Goal: Check status

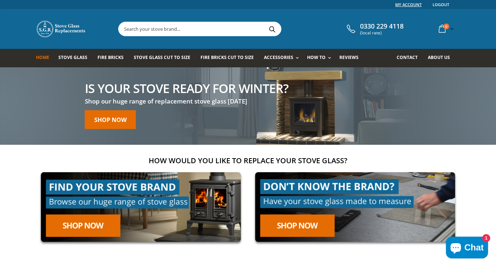
click at [407, 4] on link "My Account" at bounding box center [408, 4] width 26 height 9
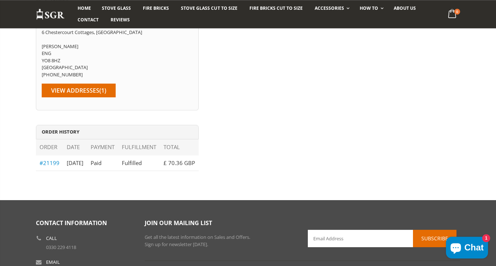
scroll to position [78, 0]
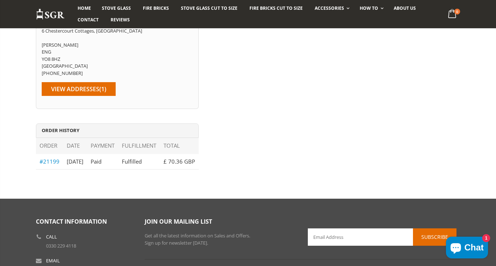
click at [46, 164] on link "#21199" at bounding box center [50, 161] width 20 height 7
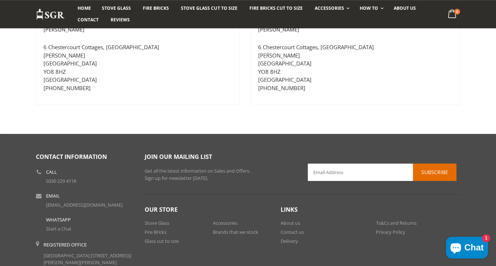
scroll to position [274, 0]
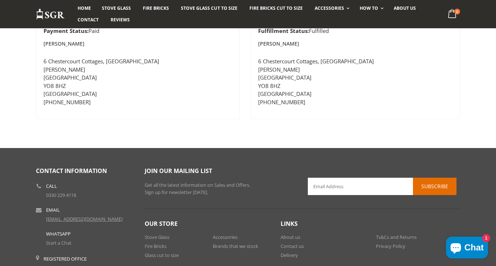
click at [84, 219] on link "[EMAIL_ADDRESS][DOMAIN_NAME]" at bounding box center [84, 219] width 76 height 7
